Goal: Task Accomplishment & Management: Complete application form

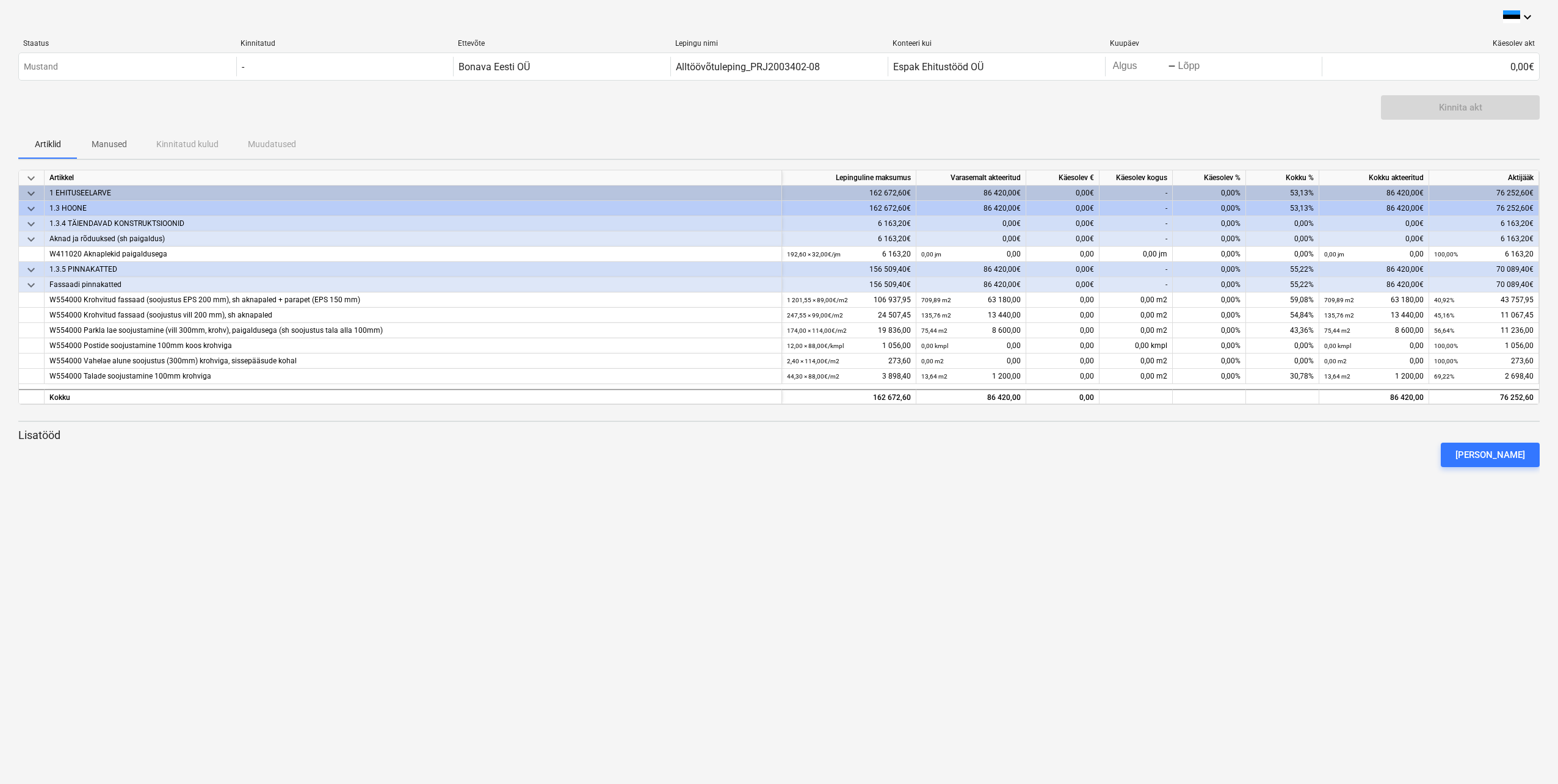
click at [1145, 192] on div "-" at bounding box center [1135, 193] width 73 height 15
click at [1144, 252] on div "0,00 jm" at bounding box center [1135, 254] width 73 height 15
type input "192,6"
click at [1143, 295] on div "0,00 m2" at bounding box center [1135, 300] width 73 height 15
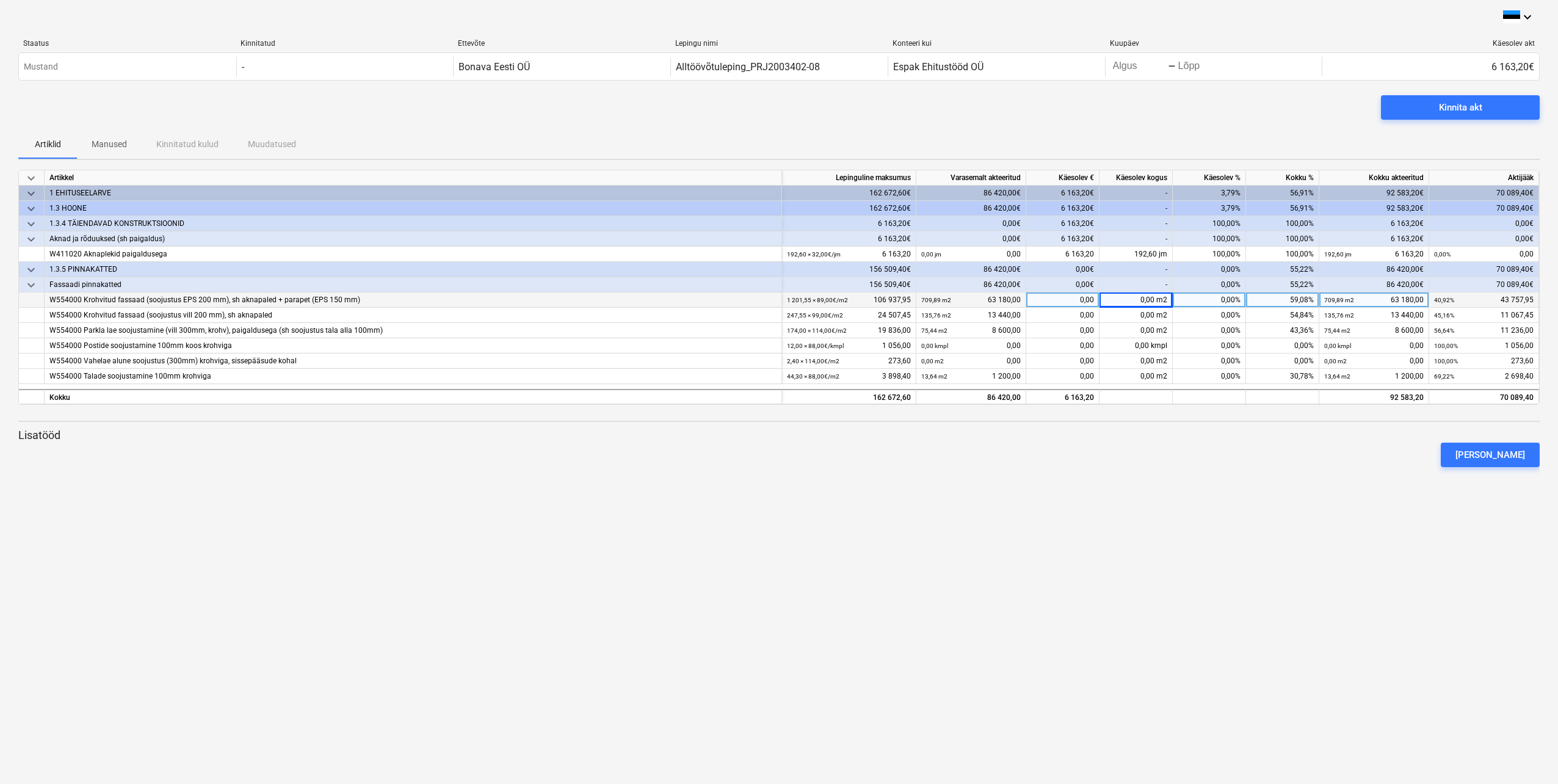
click at [1064, 299] on div "0,00" at bounding box center [1062, 300] width 73 height 15
type input "43758"
click at [1075, 318] on div "0,00" at bounding box center [1062, 315] width 73 height 15
click at [1080, 315] on div "0,00" at bounding box center [1062, 315] width 73 height 15
type input "11067,45"
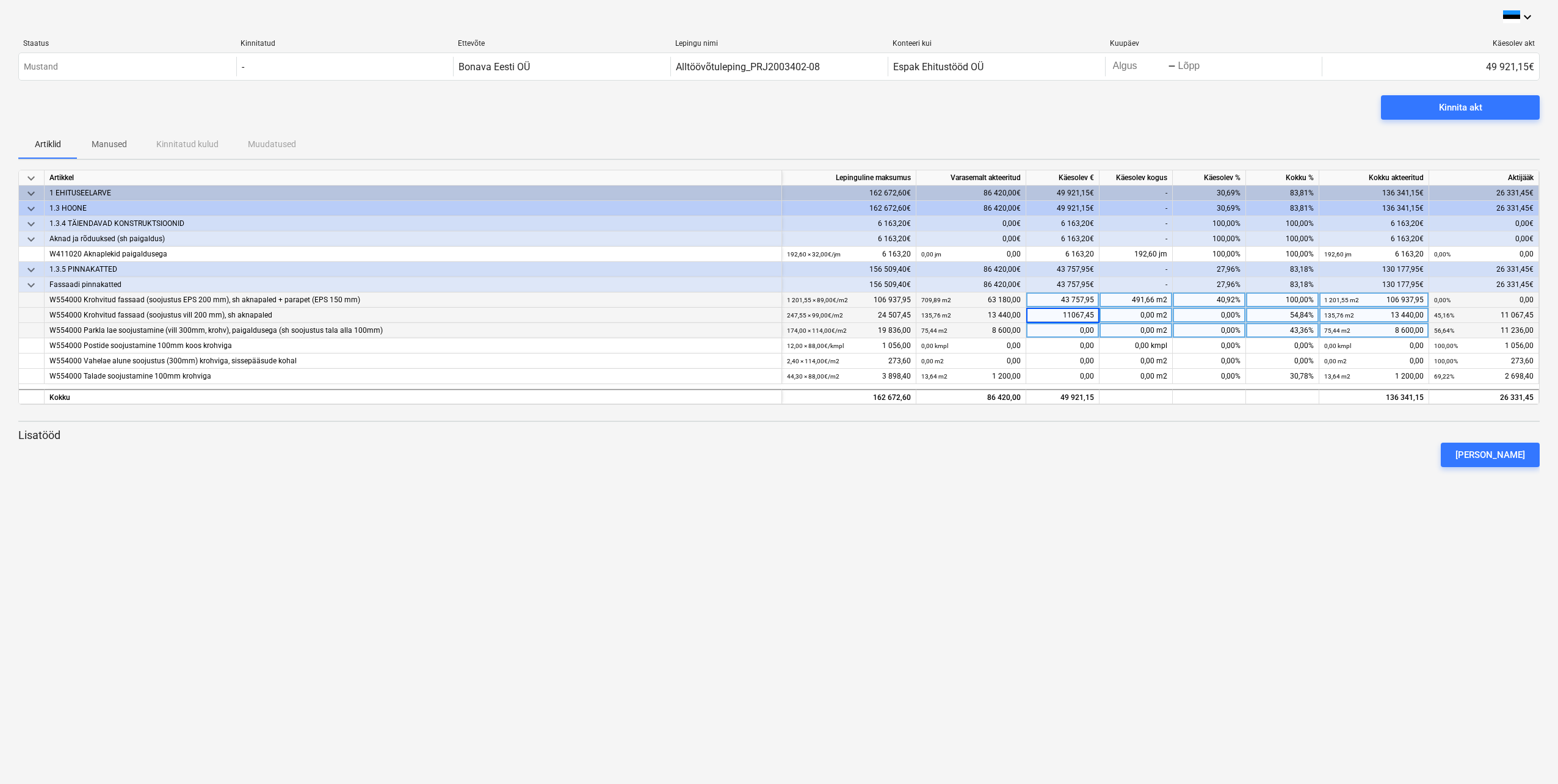
click at [1074, 333] on div "0,00" at bounding box center [1062, 331] width 73 height 15
type input "11236"
click at [1075, 347] on div "0,00" at bounding box center [1062, 346] width 73 height 15
type input "1056"
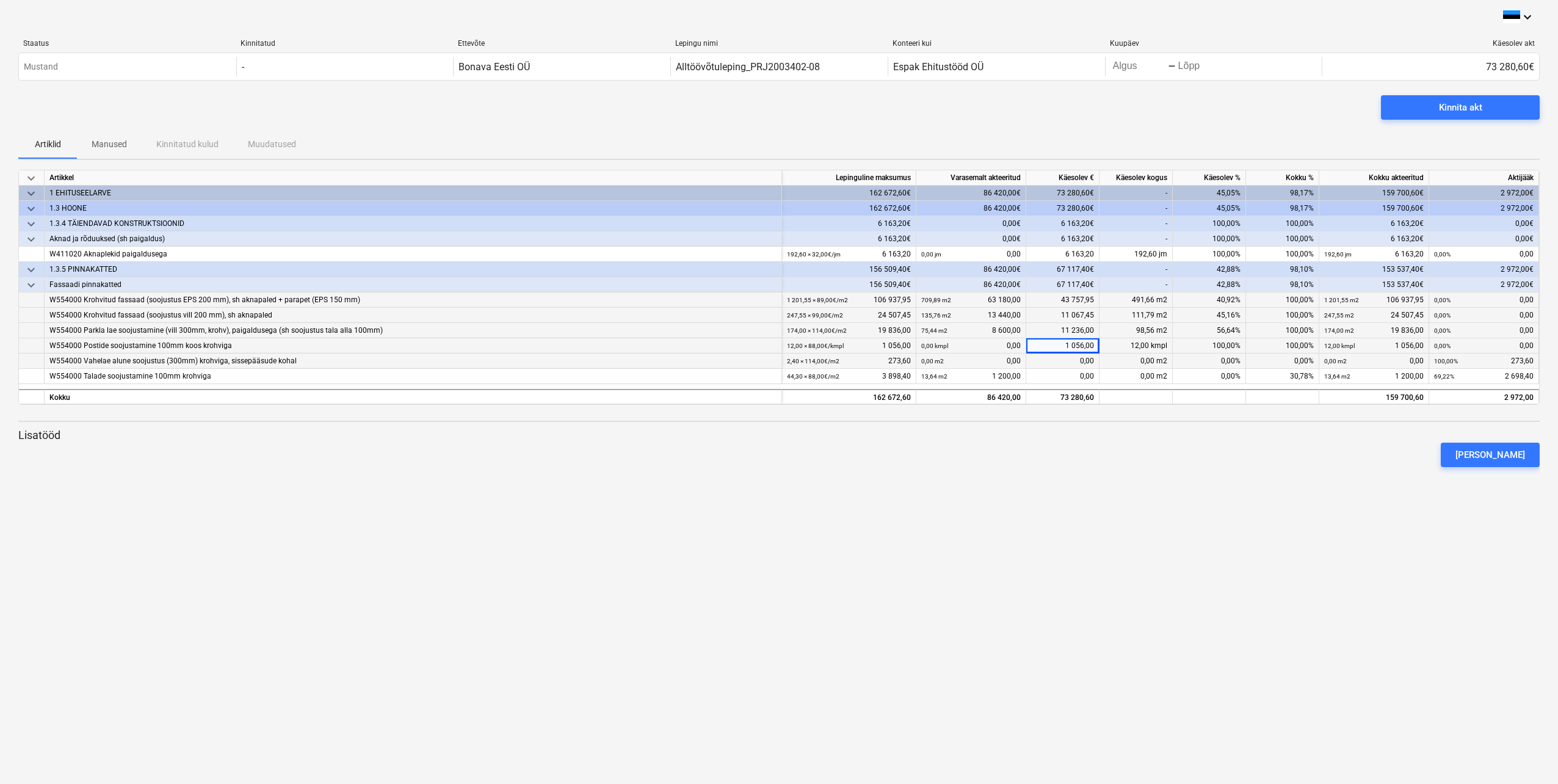
click at [1074, 360] on div "0,00" at bounding box center [1062, 362] width 73 height 15
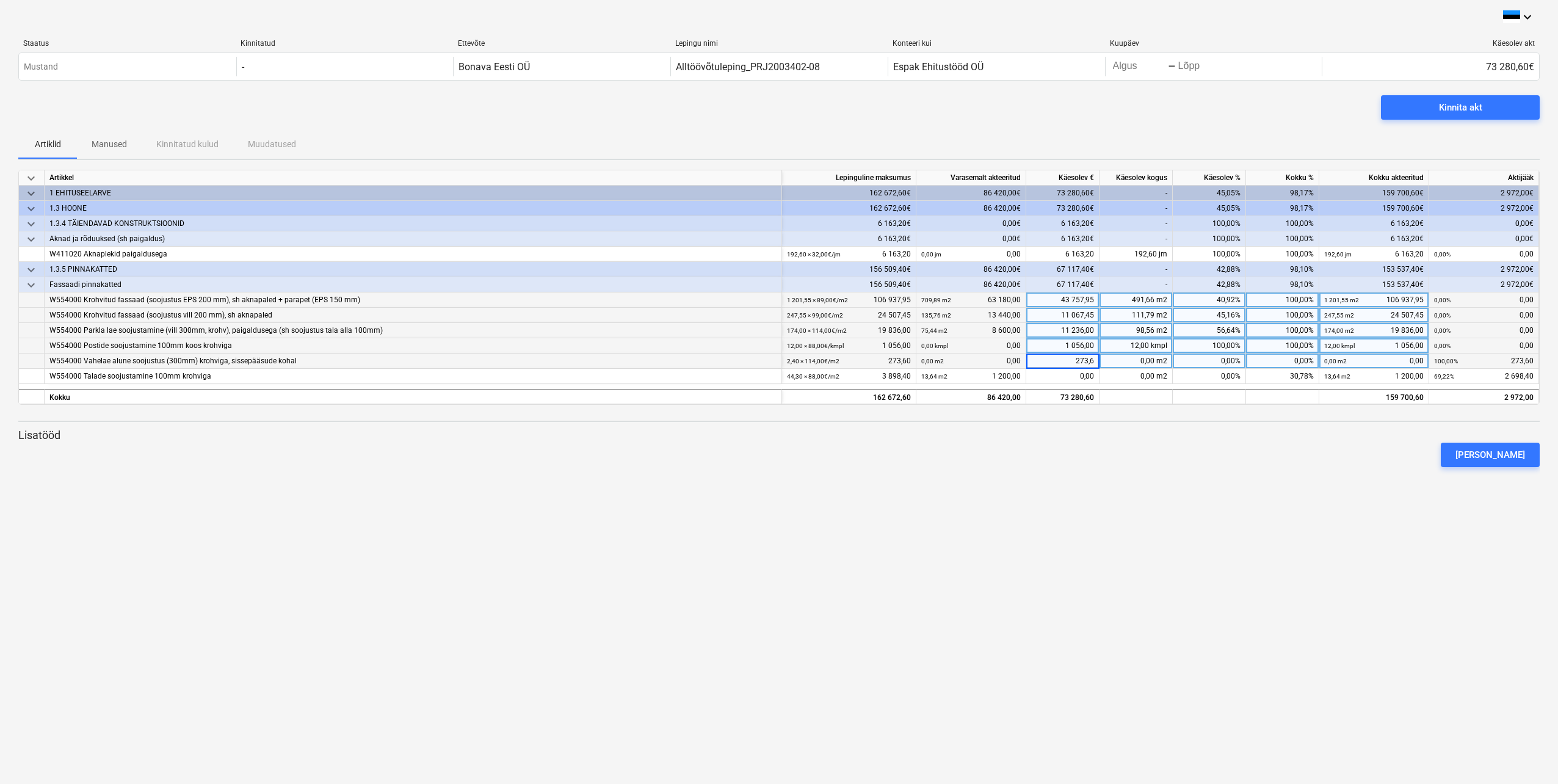
type input "273,60"
click at [1075, 375] on div "0,00" at bounding box center [1062, 376] width 73 height 15
type input "2698,40"
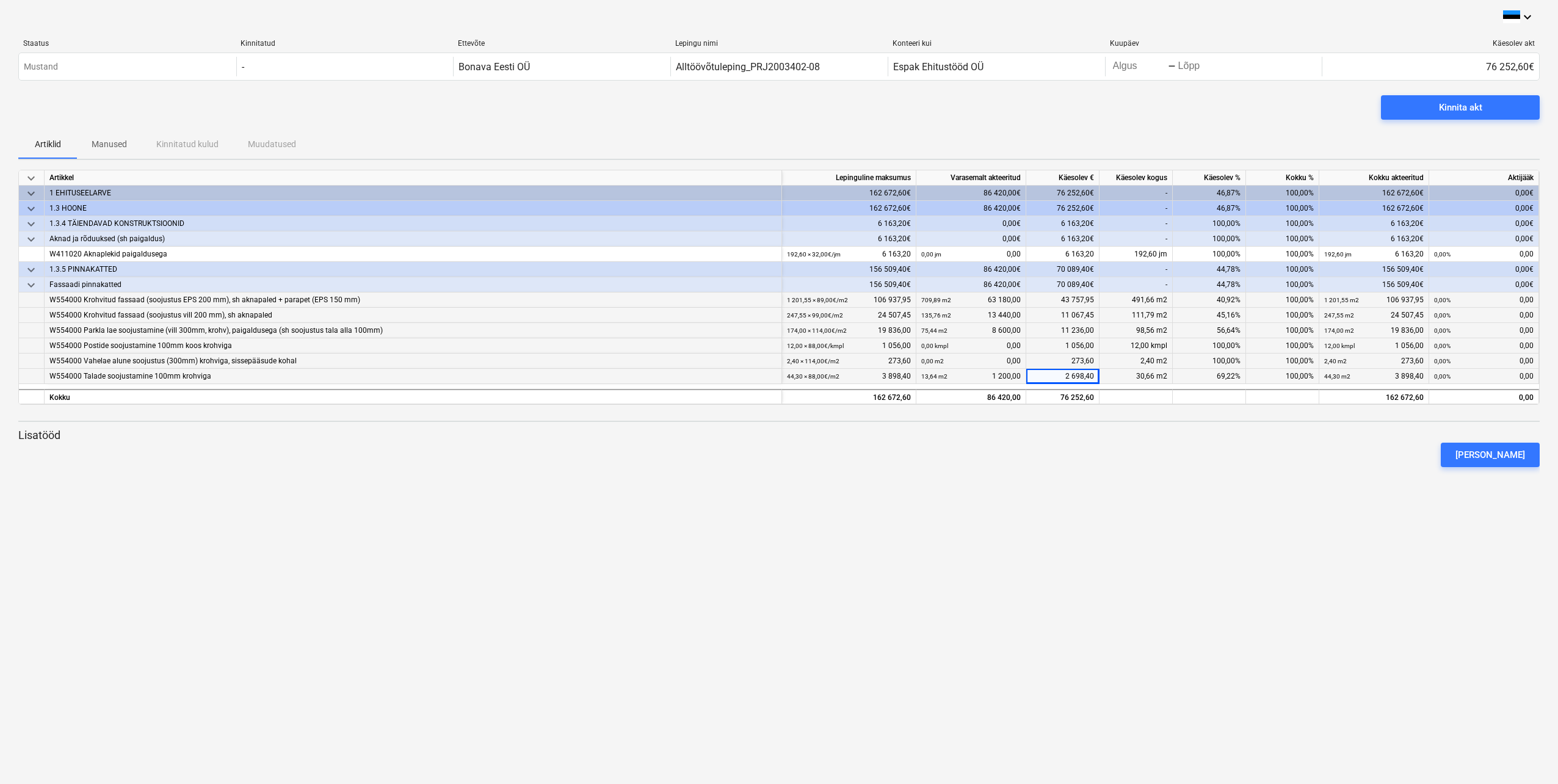
click at [1049, 346] on div "1 056,00" at bounding box center [1062, 346] width 73 height 15
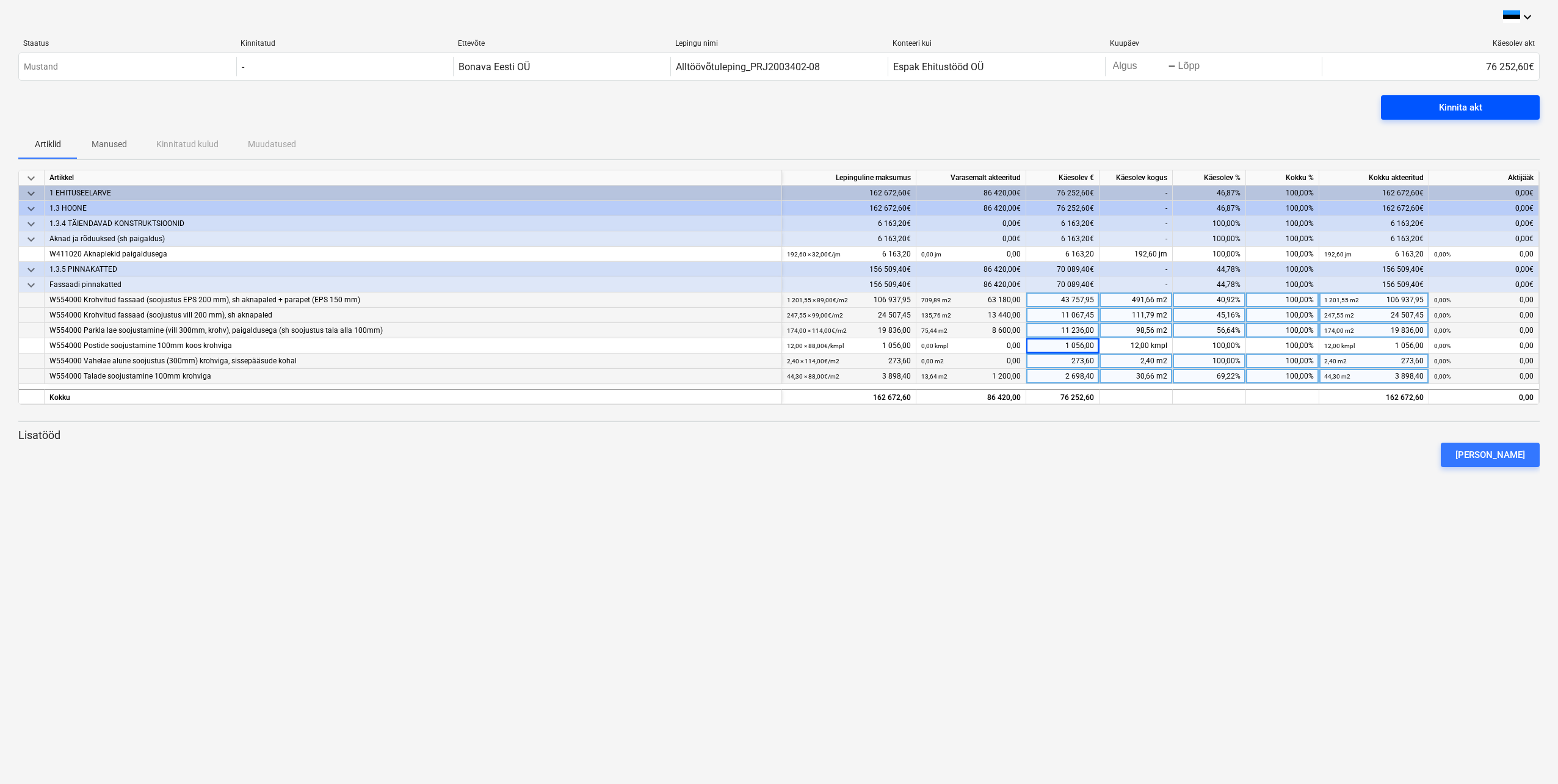
click at [1451, 106] on div "Kinnita akt" at bounding box center [1460, 107] width 43 height 15
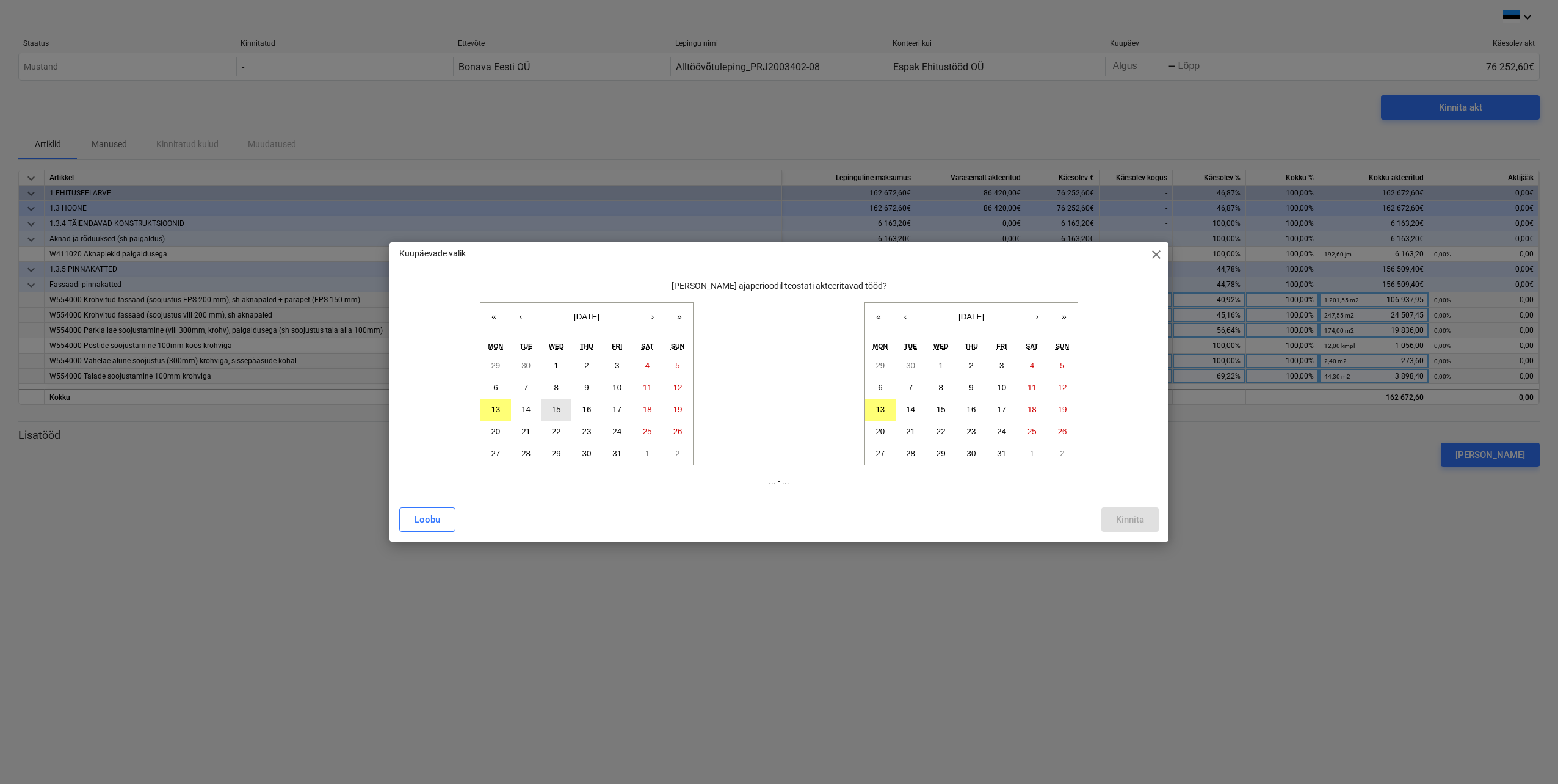
click at [556, 409] on abbr "15" at bounding box center [557, 409] width 9 height 9
click at [518, 320] on button "‹" at bounding box center [520, 316] width 27 height 27
click at [501, 407] on button "15" at bounding box center [496, 410] width 31 height 22
drag, startPoint x: 940, startPoint y: 410, endPoint x: 942, endPoint y: 419, distance: 9.2
click at [940, 412] on abbr "15" at bounding box center [940, 409] width 9 height 9
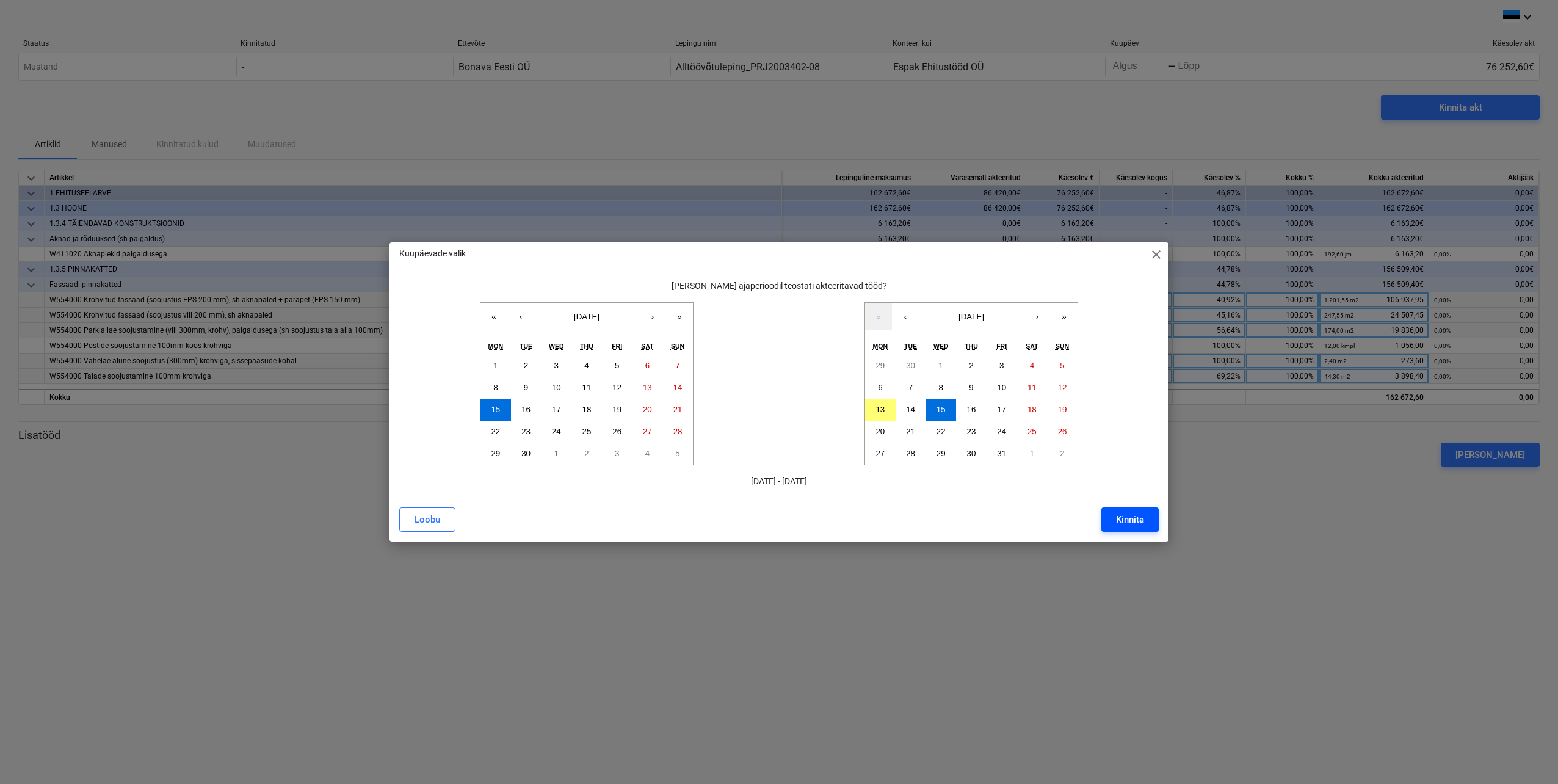
click at [1135, 522] on div "Kinnita" at bounding box center [1129, 520] width 28 height 15
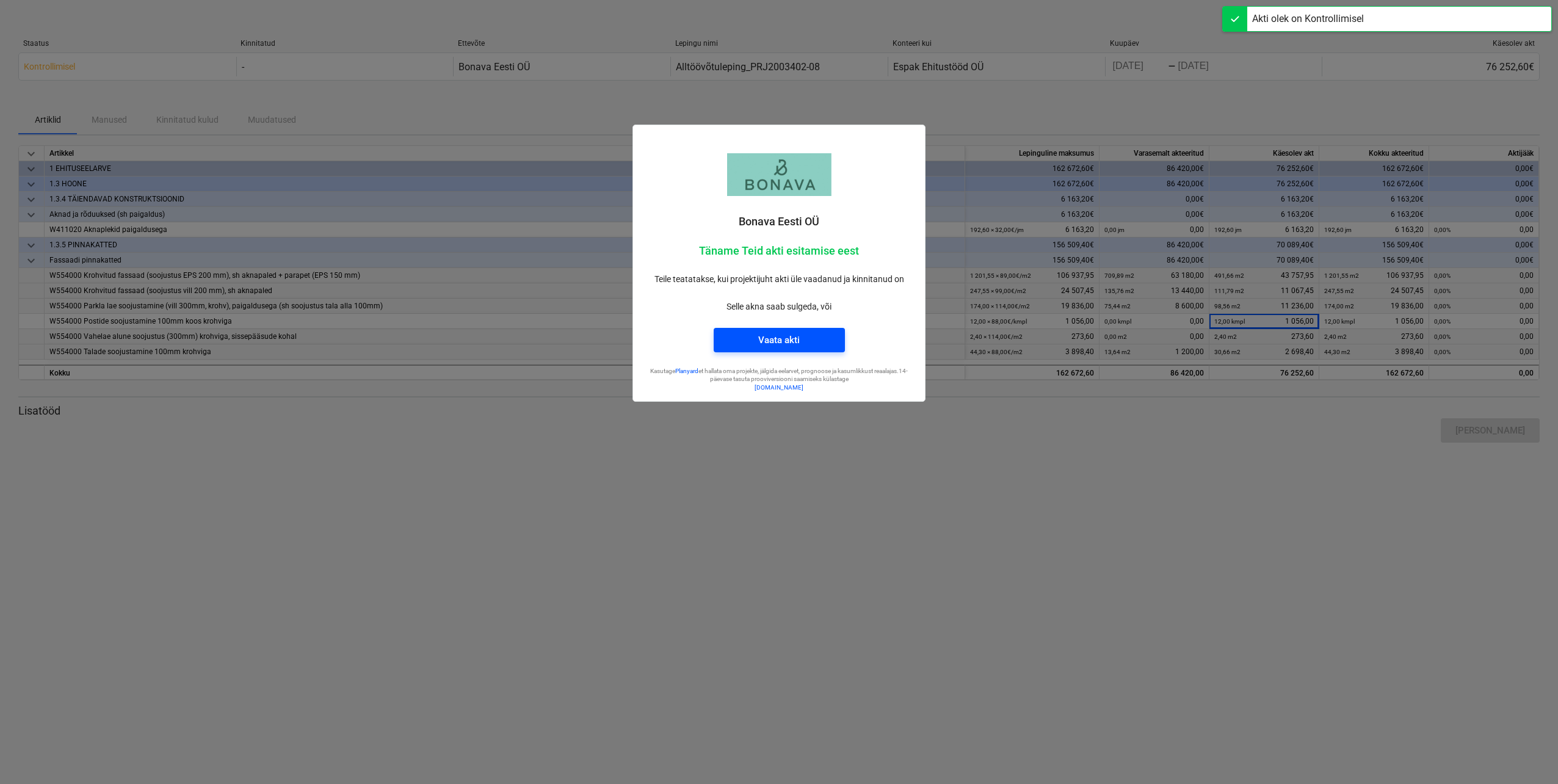
click at [781, 339] on div "Vaata akti" at bounding box center [779, 340] width 41 height 15
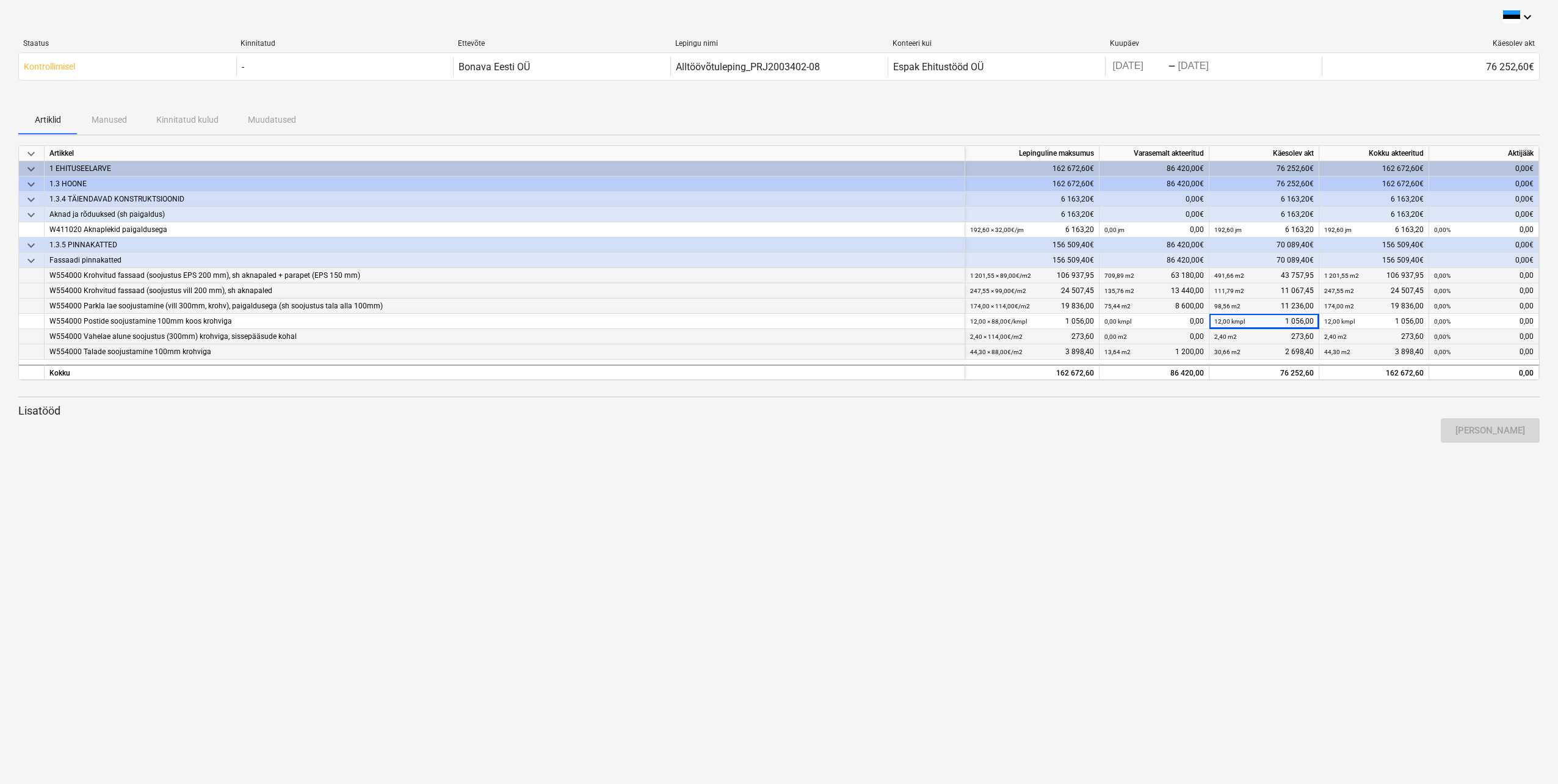
click at [1514, 43] on div "Käesolev akt" at bounding box center [1431, 43] width 208 height 9
